Goal: Information Seeking & Learning: Learn about a topic

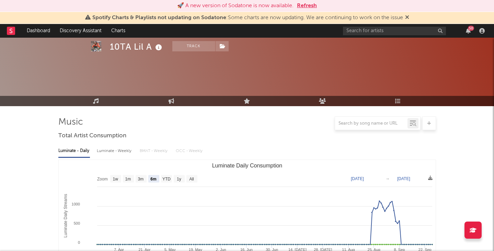
select select "6m"
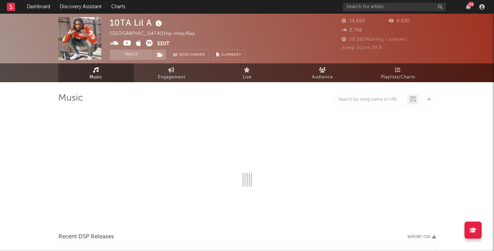
select select "6m"
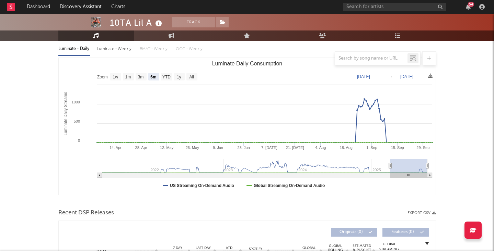
scroll to position [79, 0]
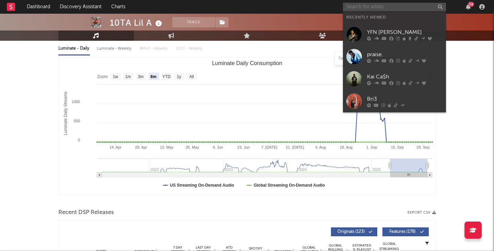
click at [377, 5] on input "text" at bounding box center [394, 7] width 103 height 9
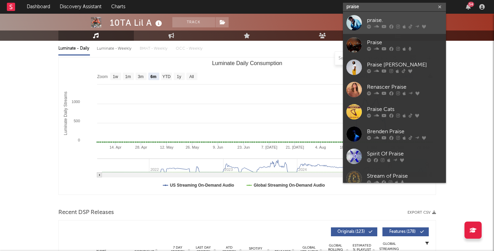
type input "praise"
click at [369, 17] on div "praise." at bounding box center [404, 20] width 75 height 8
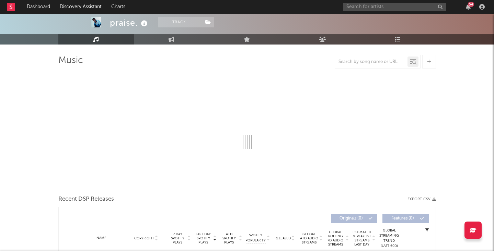
scroll to position [38, 0]
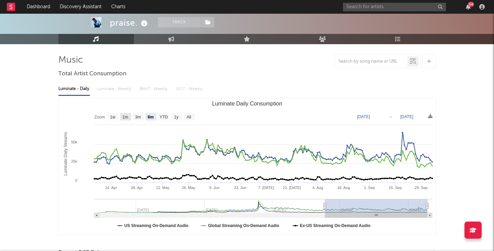
click at [128, 114] on rect "Luminate Daily Consumption" at bounding box center [125, 117] width 11 height 8
select select "1m"
type input "[DATE]"
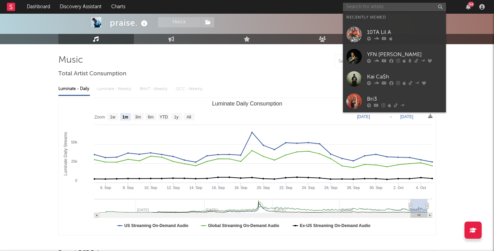
click at [379, 8] on input "text" at bounding box center [394, 7] width 103 height 9
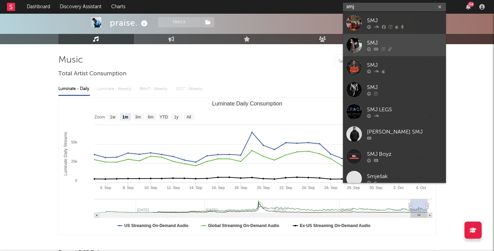
type input "smj"
click at [358, 47] on div at bounding box center [353, 44] width 15 height 15
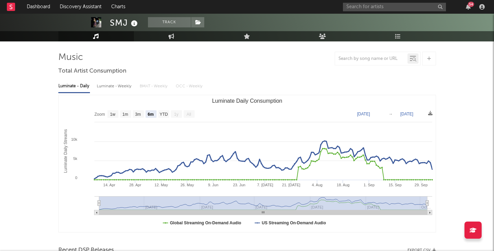
scroll to position [42, 0]
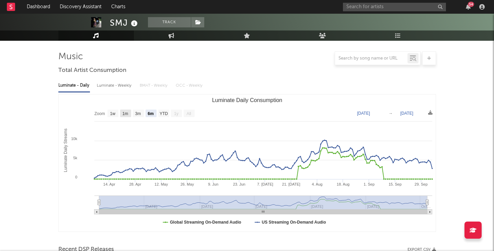
click at [127, 114] on text "1m" at bounding box center [125, 113] width 6 height 5
select select "1m"
type input "[DATE]"
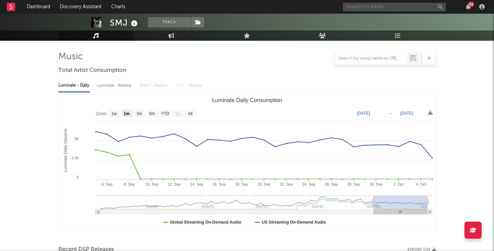
click at [367, 4] on input "text" at bounding box center [394, 7] width 103 height 9
type input "h.lls"
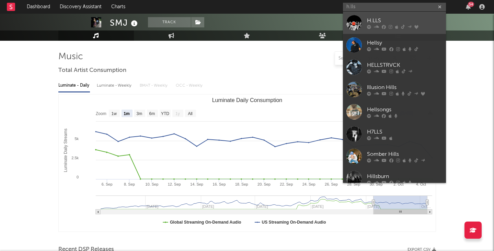
click at [372, 17] on div "H.LLS" at bounding box center [404, 20] width 75 height 8
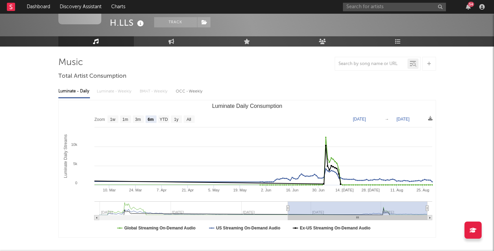
scroll to position [34, 0]
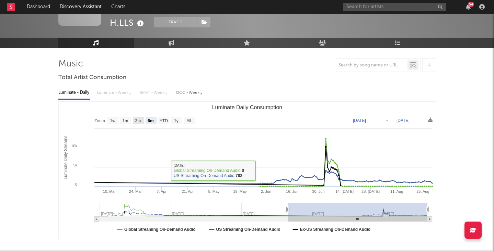
click at [138, 122] on text "3m" at bounding box center [138, 121] width 6 height 5
select select "3m"
type input "[DATE]"
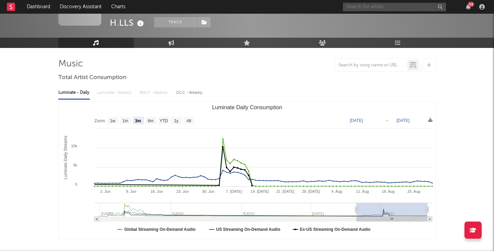
click at [359, 5] on input "text" at bounding box center [394, 7] width 103 height 9
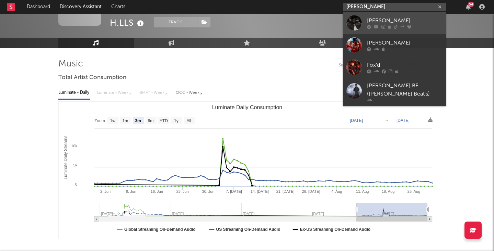
type input "[PERSON_NAME]"
click at [378, 23] on div "[PERSON_NAME]" at bounding box center [404, 20] width 75 height 8
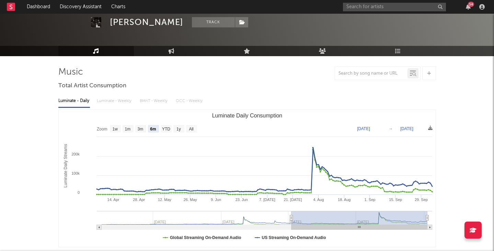
scroll to position [40, 0]
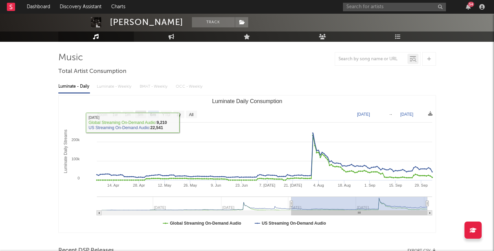
click at [140, 118] on rect "Luminate Daily Consumption" at bounding box center [140, 115] width 11 height 8
select select "3m"
type input "[DATE]"
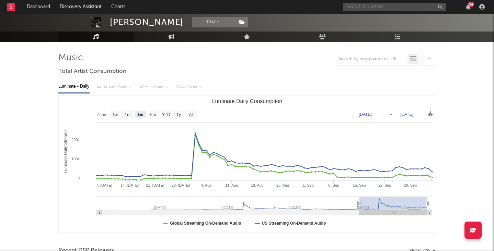
click at [365, 4] on input "text" at bounding box center [394, 7] width 103 height 9
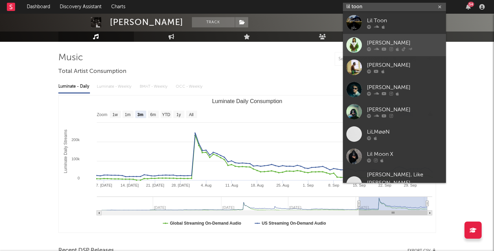
type input "lil toon"
click at [397, 40] on div "[PERSON_NAME]" at bounding box center [404, 43] width 75 height 8
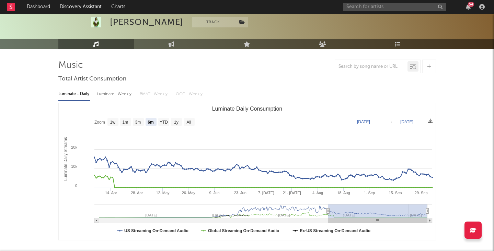
scroll to position [35, 0]
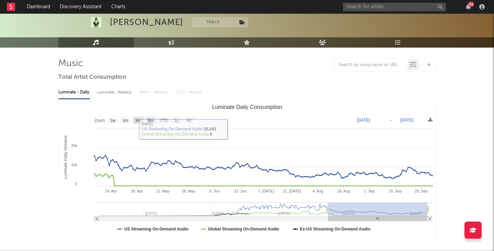
click at [140, 118] on text "3m" at bounding box center [138, 120] width 6 height 5
select select "3m"
type input "[DATE]"
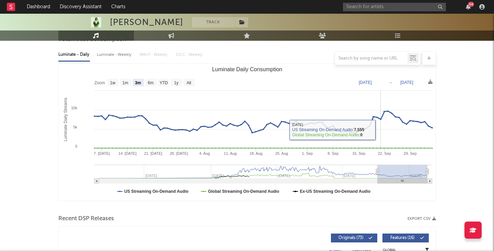
scroll to position [86, 0]
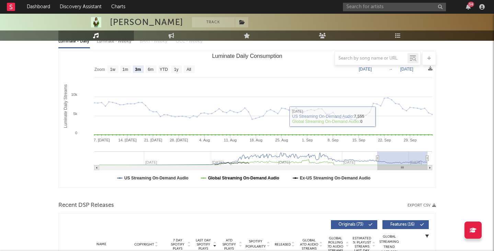
click at [265, 180] on text "Global Streaming On-Demand Audio" at bounding box center [243, 178] width 71 height 5
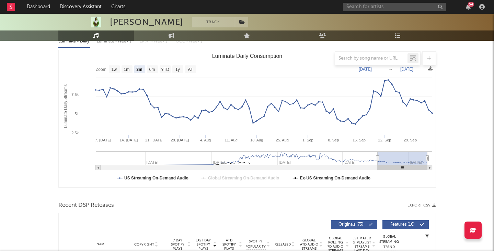
click at [262, 180] on text "Global Streaming On-Demand Audio" at bounding box center [243, 178] width 71 height 5
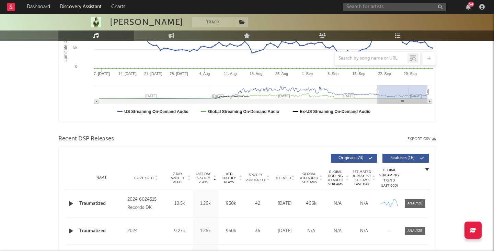
scroll to position [0, 0]
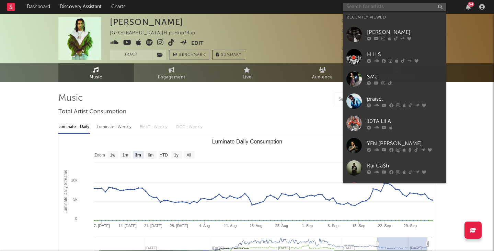
click at [360, 9] on input "text" at bounding box center [394, 7] width 103 height 9
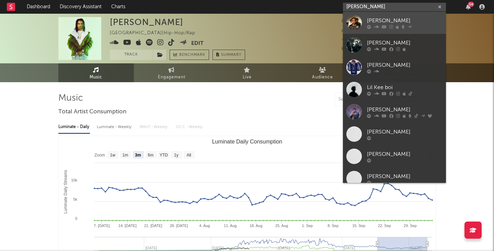
type input "[PERSON_NAME]"
click at [409, 33] on link "[PERSON_NAME]" at bounding box center [394, 23] width 103 height 22
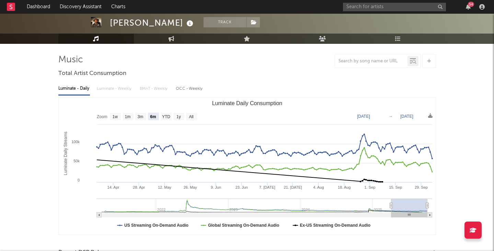
scroll to position [41, 0]
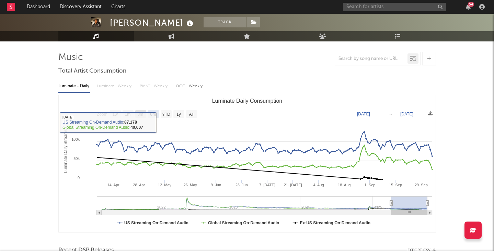
click at [139, 112] on text "3m" at bounding box center [140, 114] width 6 height 5
select select "3m"
type input "[DATE]"
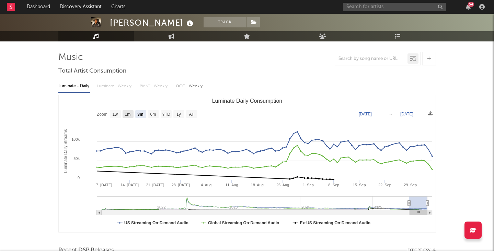
click at [130, 117] on rect "Luminate Daily Consumption" at bounding box center [127, 114] width 11 height 8
select select "1m"
type input "[DATE]"
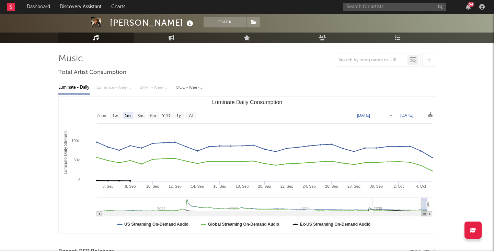
scroll to position [0, 0]
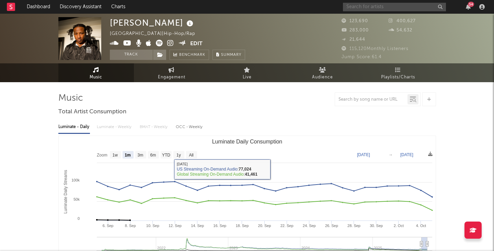
click at [423, 8] on input "text" at bounding box center [394, 7] width 103 height 9
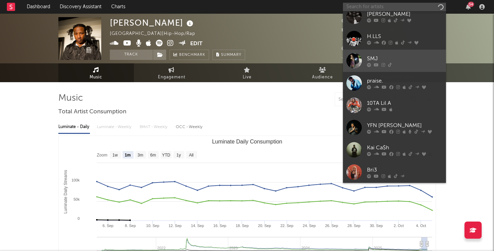
scroll to position [41, 0]
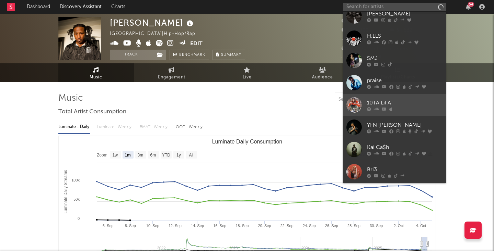
click at [396, 108] on div at bounding box center [404, 109] width 75 height 4
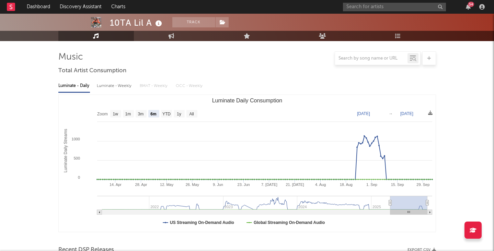
scroll to position [42, 0]
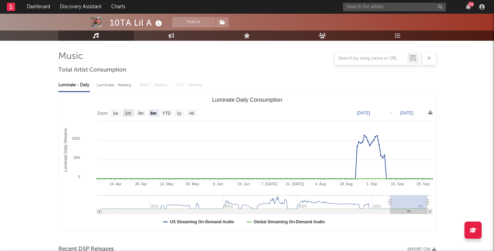
click at [133, 116] on rect "Luminate Daily Consumption" at bounding box center [128, 113] width 11 height 8
select select "1m"
type input "[DATE]"
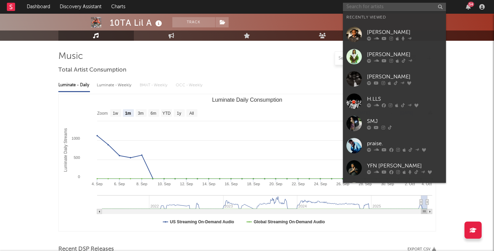
click at [390, 3] on input "text" at bounding box center [394, 7] width 103 height 9
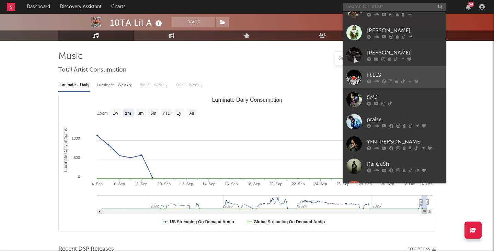
scroll to position [23, 0]
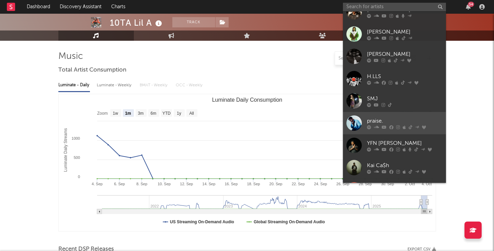
click at [353, 125] on div at bounding box center [353, 123] width 15 height 15
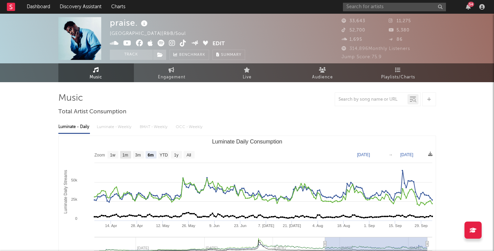
click at [126, 156] on text "1m" at bounding box center [125, 155] width 6 height 5
select select "1m"
type input "[DATE]"
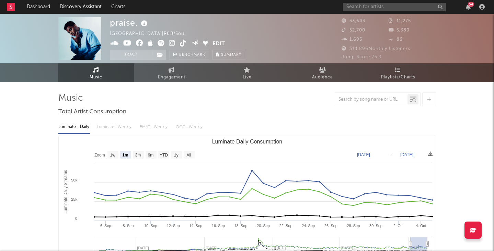
click at [383, 2] on div "54" at bounding box center [415, 7] width 144 height 14
click at [383, 4] on input "text" at bounding box center [394, 7] width 103 height 9
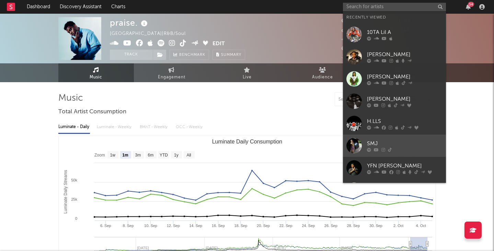
click at [354, 146] on div at bounding box center [353, 145] width 15 height 15
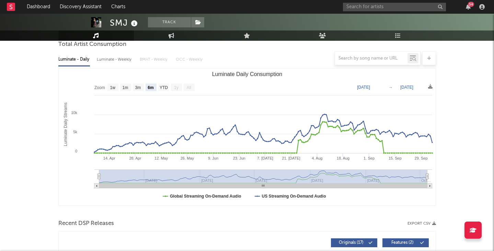
scroll to position [93, 0]
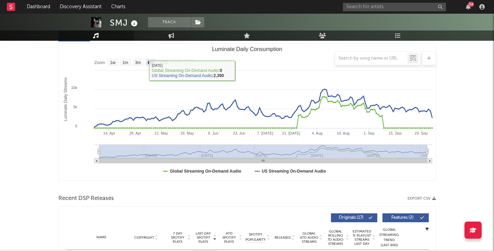
click at [128, 61] on div at bounding box center [246, 58] width 377 height 14
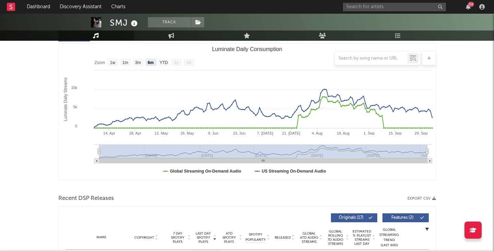
click at [130, 63] on div at bounding box center [246, 58] width 377 height 14
click at [128, 63] on div at bounding box center [246, 58] width 377 height 14
click at [126, 64] on div at bounding box center [246, 58] width 377 height 14
click at [126, 62] on div at bounding box center [246, 58] width 377 height 14
click at [134, 63] on div at bounding box center [246, 58] width 377 height 14
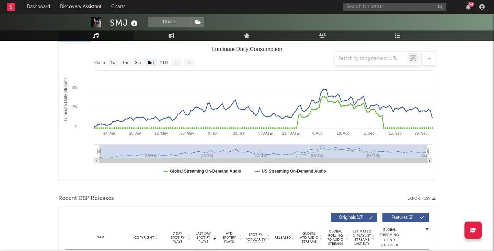
click at [144, 63] on div at bounding box center [246, 58] width 377 height 14
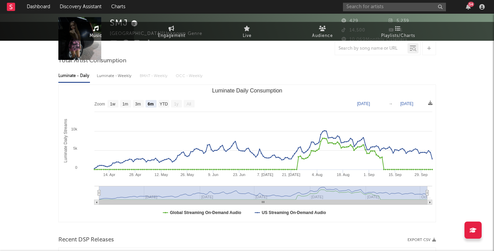
scroll to position [0, 0]
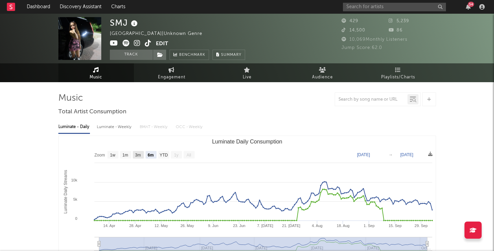
click at [135, 154] on text "3m" at bounding box center [138, 155] width 6 height 5
select select "3m"
type input "[DATE]"
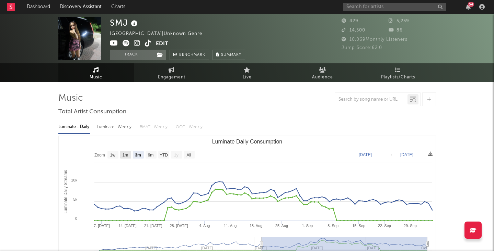
click at [126, 154] on text "1m" at bounding box center [125, 155] width 6 height 5
select select "1m"
type input "[DATE]"
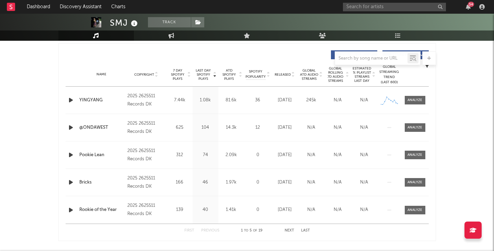
scroll to position [256, 0]
